Goal: Check status: Check status

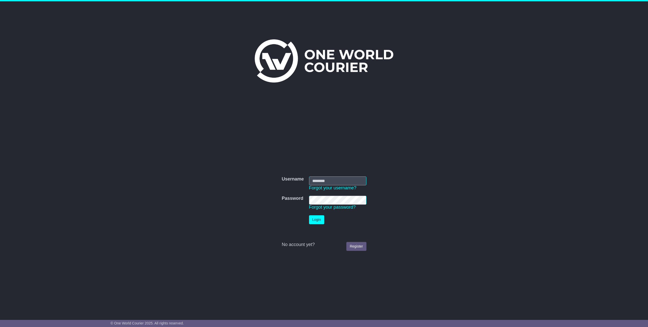
type input "*********"
click at [322, 222] on button "Login" at bounding box center [316, 219] width 15 height 9
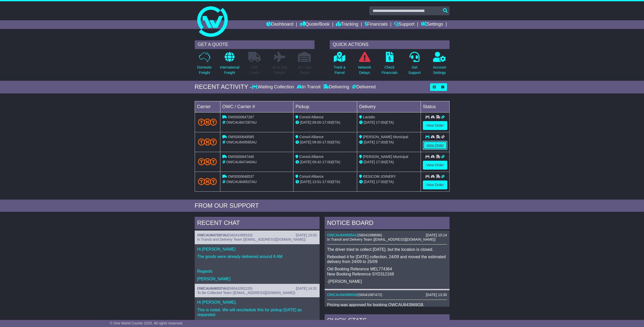
click at [434, 149] on link "View Order" at bounding box center [435, 145] width 24 height 9
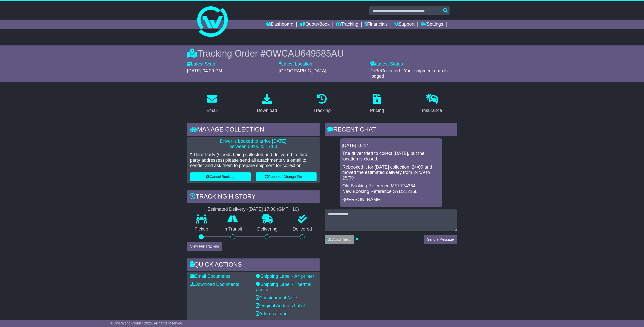
drag, startPoint x: 344, startPoint y: 154, endPoint x: 384, endPoint y: 161, distance: 40.6
click at [399, 165] on div "The driver tried to collect [DATE], but the location is closed. Rebooked it for…" at bounding box center [391, 177] width 98 height 52
click at [372, 168] on p "Rebooked it for today's collection, 24/09 and moved the estimated delivery from…" at bounding box center [390, 172] width 97 height 16
drag, startPoint x: 341, startPoint y: 165, endPoint x: 375, endPoint y: 174, distance: 35.0
click at [375, 175] on div "24 Sep 2025 10:14 The driver tried to collect yesterday, but the location is cl…" at bounding box center [391, 172] width 102 height 69
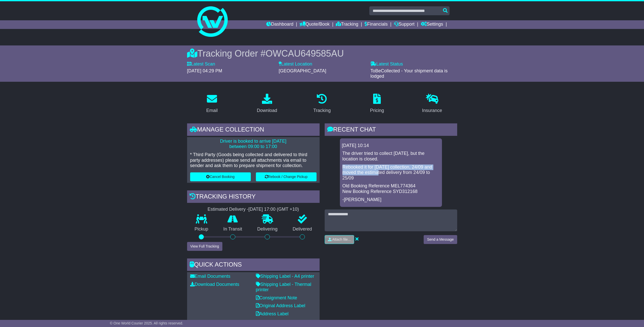
click at [381, 184] on p "Old Booking Reference MEL774364 New Booking Reference SYD312168" at bounding box center [390, 188] width 97 height 11
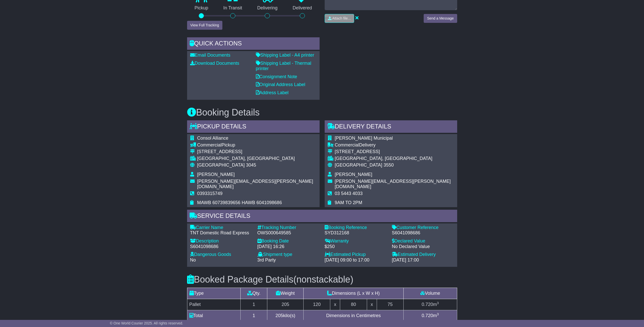
scroll to position [119, 0]
